Goal: Task Accomplishment & Management: Use online tool/utility

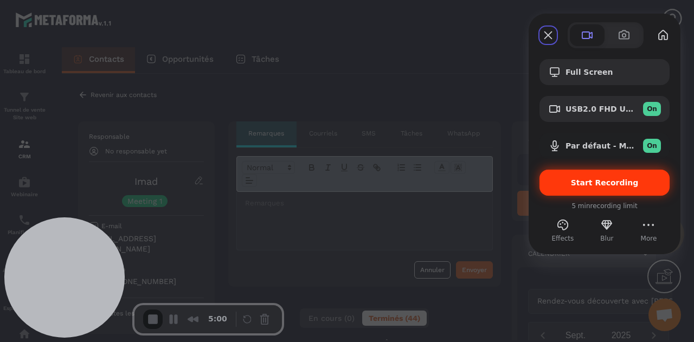
click at [601, 185] on span "Start Recording" at bounding box center [605, 182] width 68 height 9
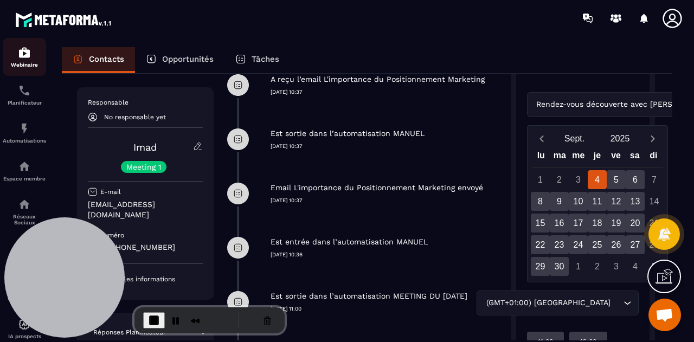
scroll to position [131, 0]
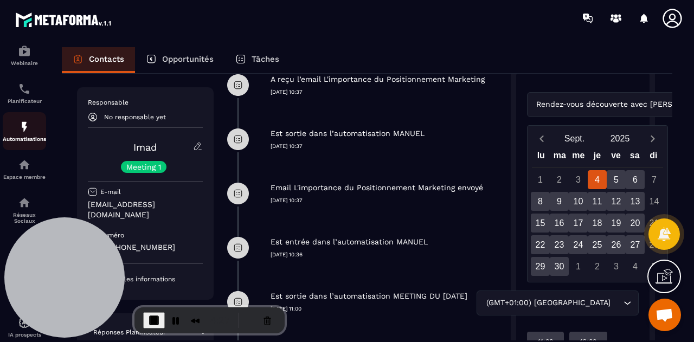
click at [29, 136] on div "Automatisations" at bounding box center [24, 131] width 43 height 22
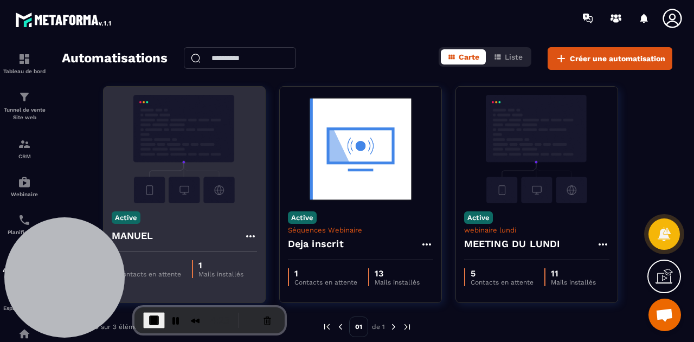
click at [197, 156] on img at bounding box center [184, 149] width 145 height 108
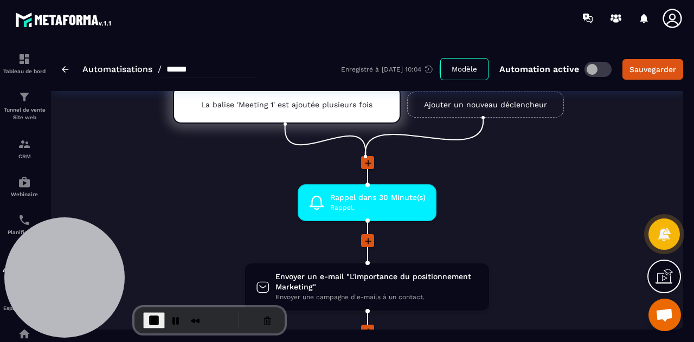
scroll to position [50, 0]
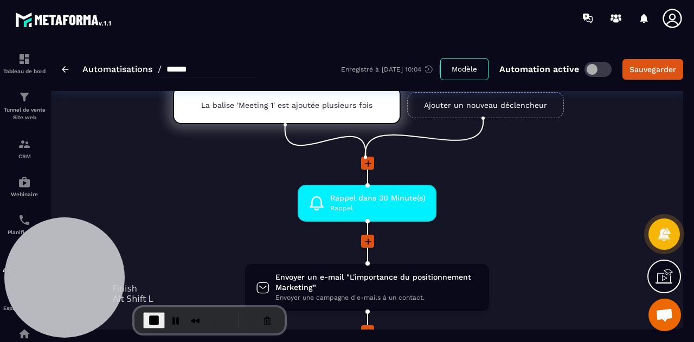
click at [152, 322] on span "End Recording" at bounding box center [153, 320] width 13 height 13
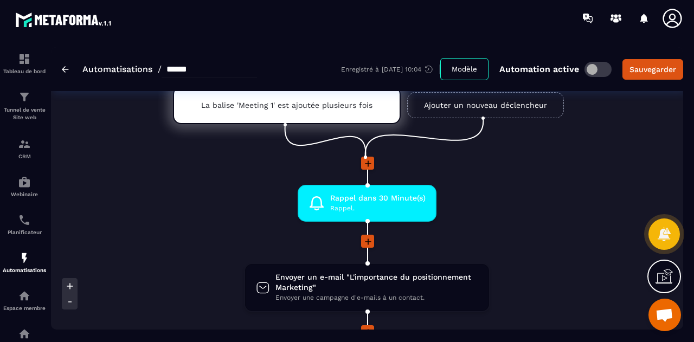
click at [663, 311] on span "Ouvrir le chat" at bounding box center [664, 315] width 18 height 15
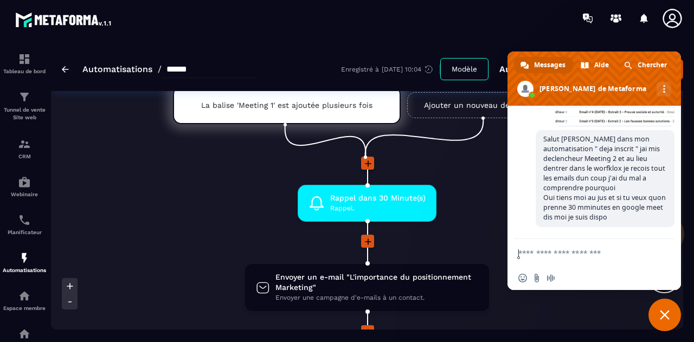
click at [579, 255] on textarea "Entrez votre message..." at bounding box center [583, 252] width 130 height 27
paste textarea "**********"
type textarea "**********"
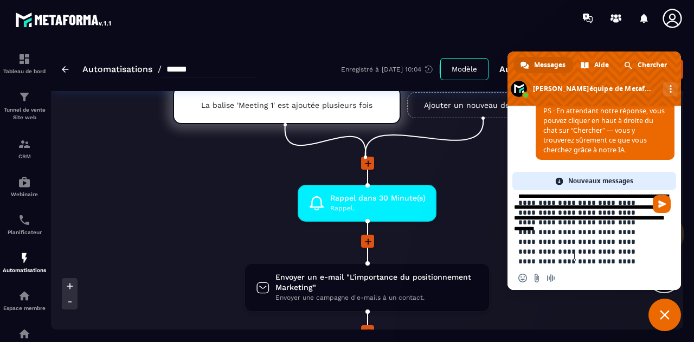
scroll to position [11, 0]
type textarea "**********"
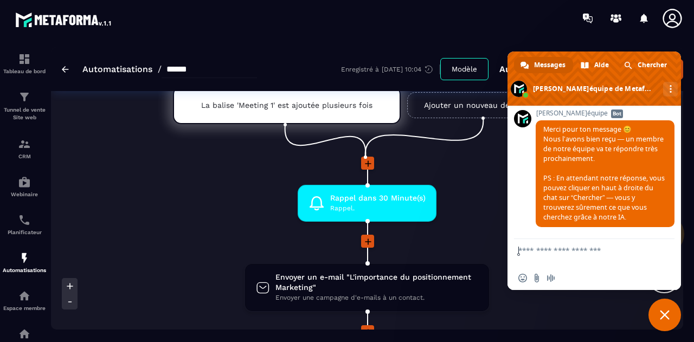
scroll to position [10590, 0]
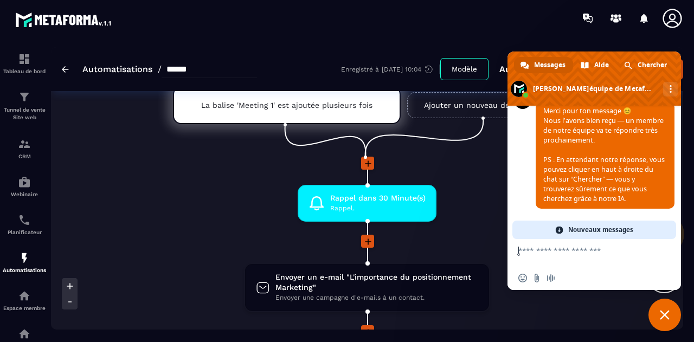
click at [663, 306] on span "Fermer le chat" at bounding box center [664, 315] width 33 height 33
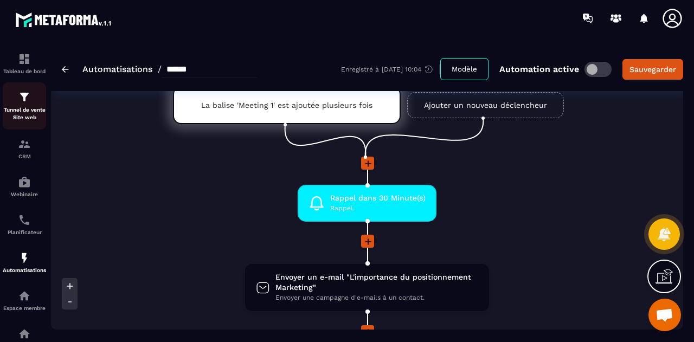
click at [24, 100] on img at bounding box center [24, 97] width 13 height 13
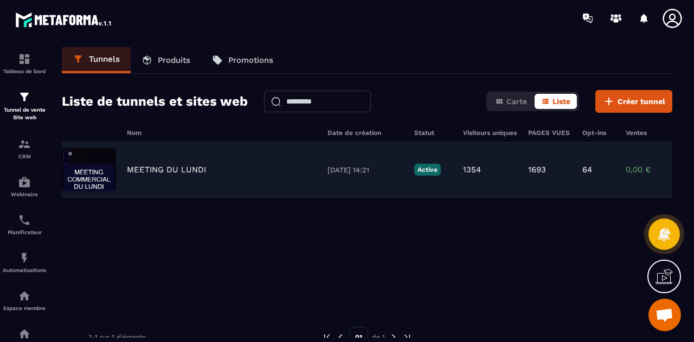
click at [102, 173] on img at bounding box center [89, 169] width 54 height 43
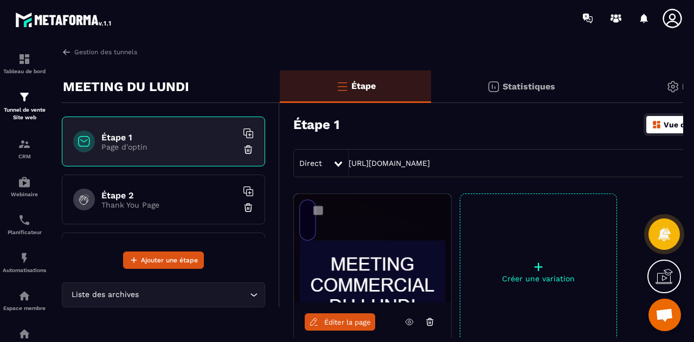
click at [141, 146] on p "Page d'optin" at bounding box center [168, 147] width 135 height 9
click at [363, 259] on img at bounding box center [372, 248] width 157 height 108
click at [345, 322] on span "Éditer la page" at bounding box center [347, 322] width 47 height 8
